Goal: Transaction & Acquisition: Download file/media

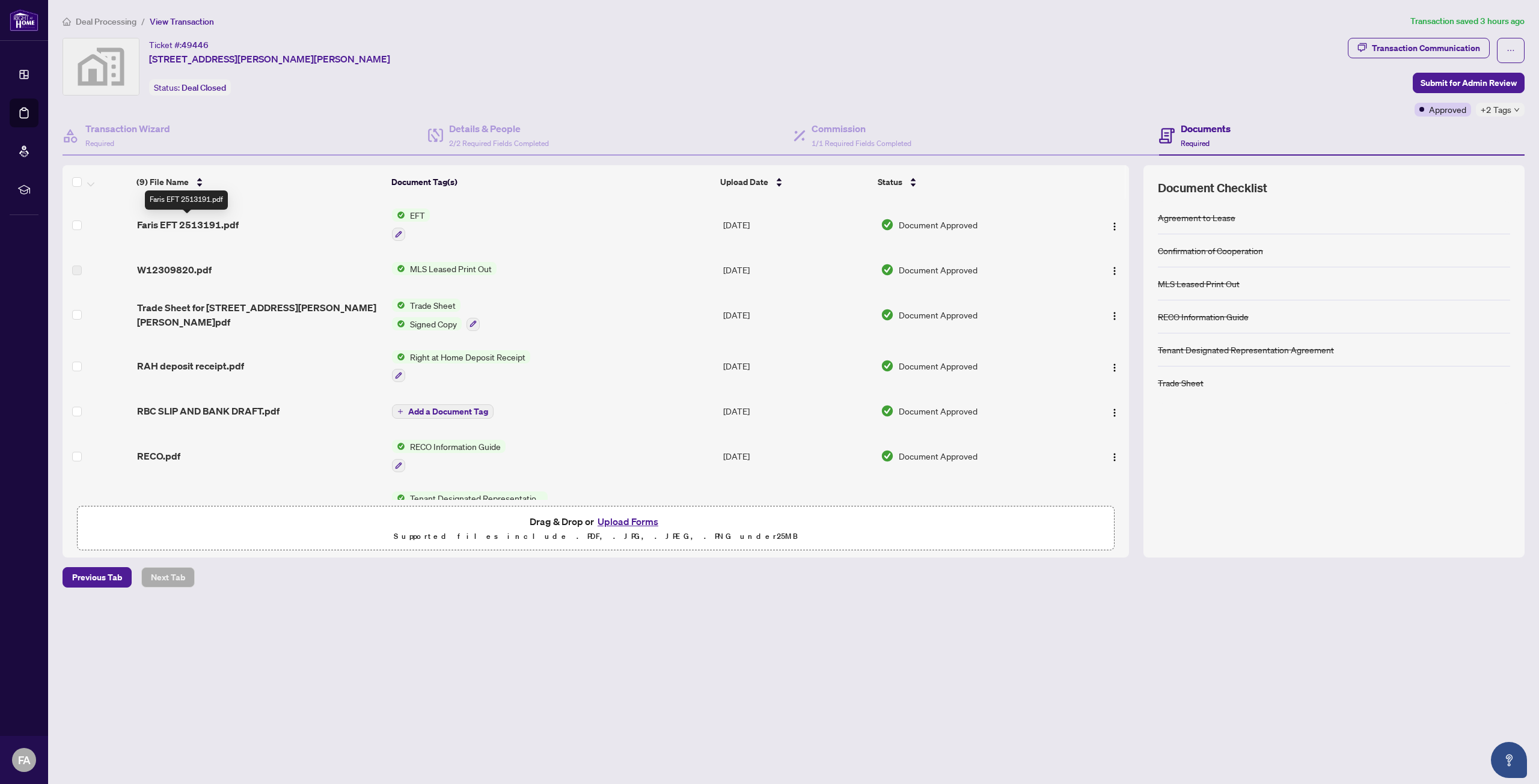
click at [210, 225] on span "Faris EFT 2513191.pdf" at bounding box center [188, 224] width 102 height 14
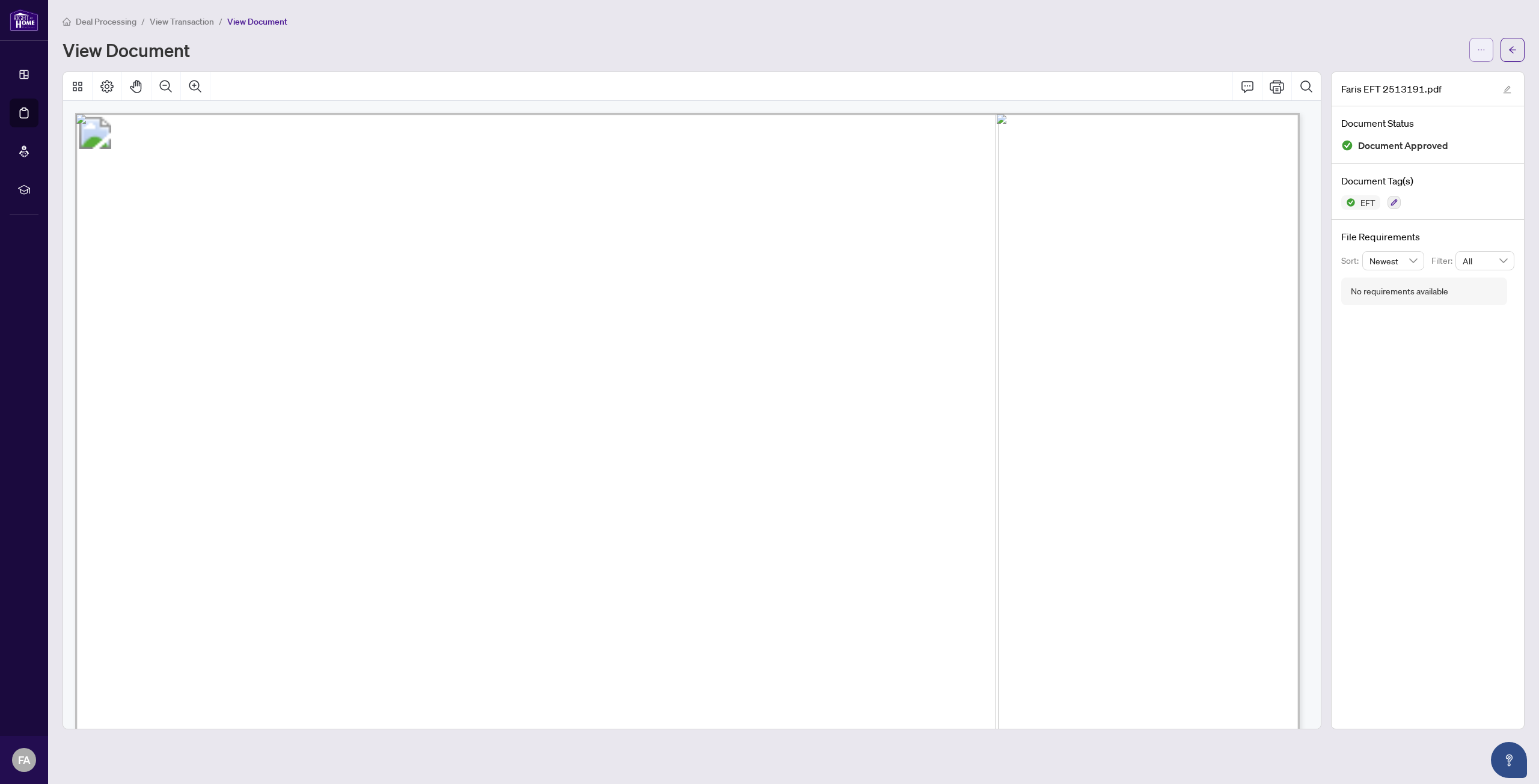
click at [1480, 48] on icon "ellipsis" at bounding box center [1480, 49] width 8 height 8
click at [1439, 78] on span "Download" at bounding box center [1437, 76] width 91 height 13
